Goal: Task Accomplishment & Management: Manage account settings

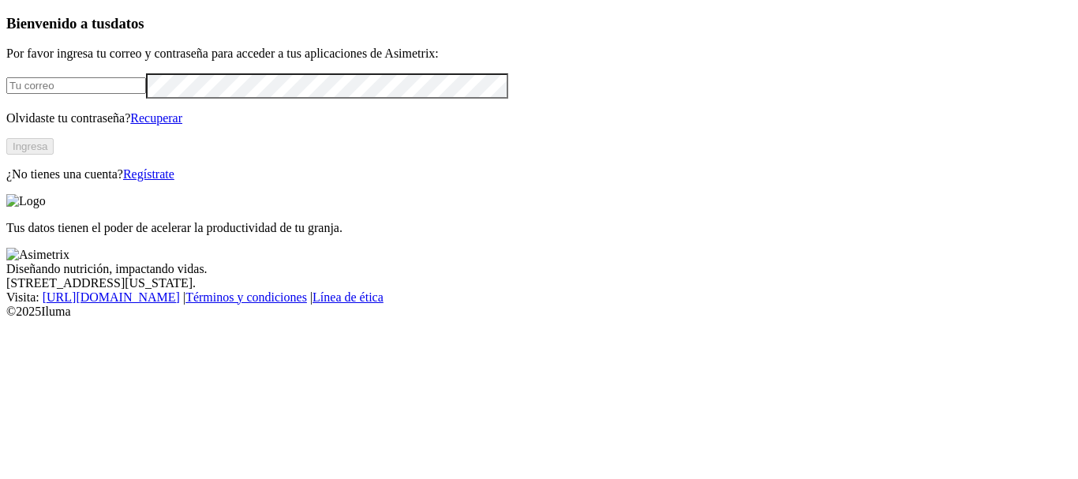
click at [69, 94] on input "email" at bounding box center [76, 85] width 140 height 17
type input "[PERSON_NAME][EMAIL_ADDRESS][PERSON_NAME][DOMAIN_NAME]"
click input "submit" at bounding box center [0, 0] width 0 height 0
